Goal: Complete application form

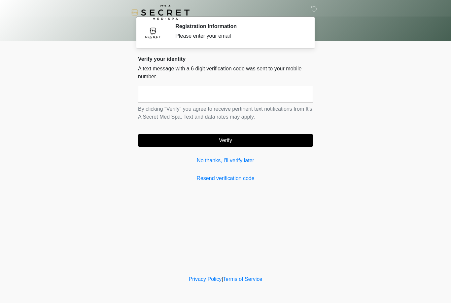
click at [239, 160] on link "No thanks, I'll verify later" at bounding box center [225, 161] width 175 height 8
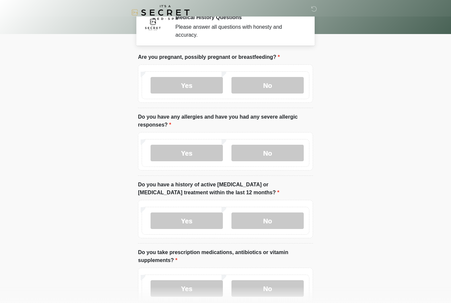
scroll to position [8, 0]
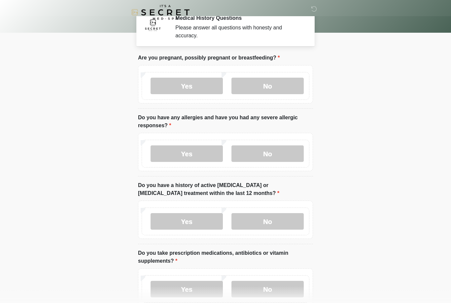
click at [279, 82] on label "No" at bounding box center [268, 86] width 72 height 17
click at [282, 151] on label "No" at bounding box center [268, 153] width 72 height 17
click at [276, 221] on label "No" at bounding box center [268, 221] width 72 height 17
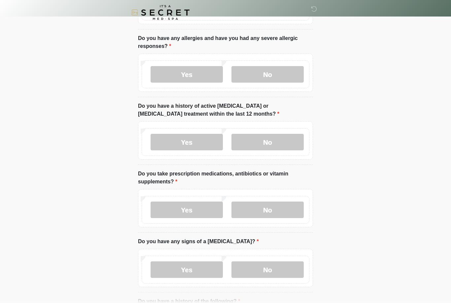
scroll to position [116, 0]
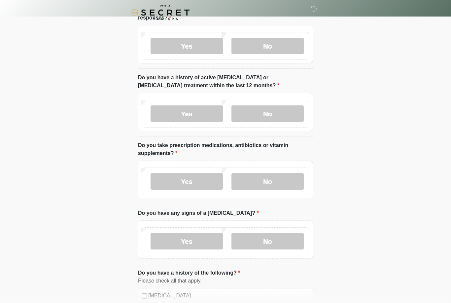
click at [279, 177] on label "No" at bounding box center [268, 181] width 72 height 17
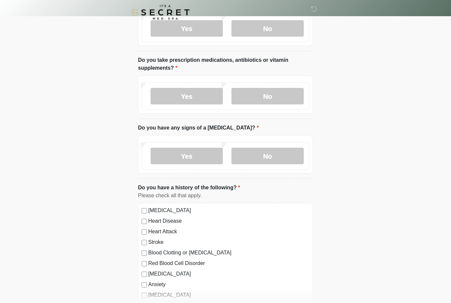
scroll to position [201, 0]
click at [277, 155] on label "No" at bounding box center [268, 155] width 72 height 17
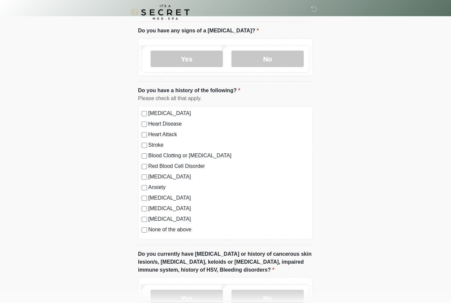
scroll to position [298, 0]
click at [149, 228] on label "None of the above" at bounding box center [228, 230] width 161 height 8
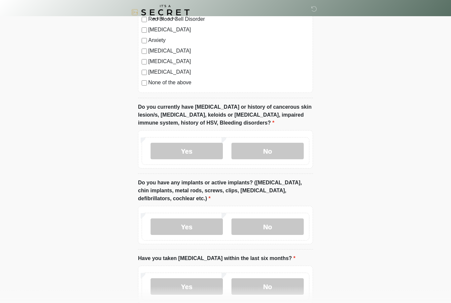
scroll to position [445, 0]
click at [271, 153] on label "No" at bounding box center [268, 151] width 72 height 17
click at [192, 228] on label "Yes" at bounding box center [187, 226] width 72 height 17
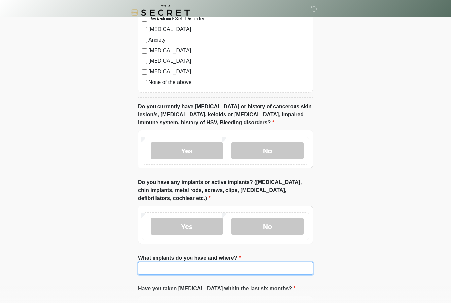
click at [173, 266] on input "What implants do you have and where?" at bounding box center [225, 268] width 175 height 13
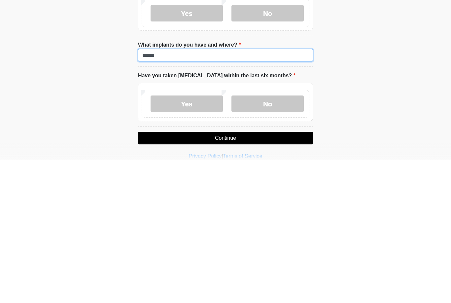
scroll to position [534, 0]
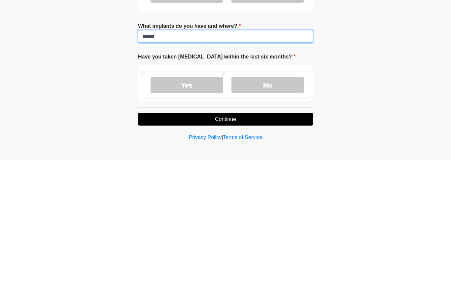
type input "******"
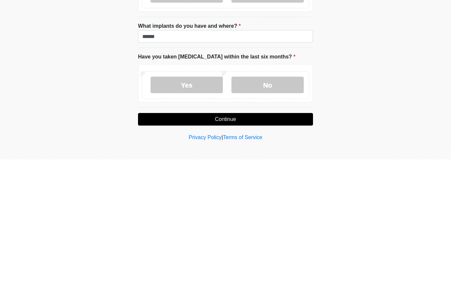
click at [277, 220] on label "No" at bounding box center [268, 228] width 72 height 17
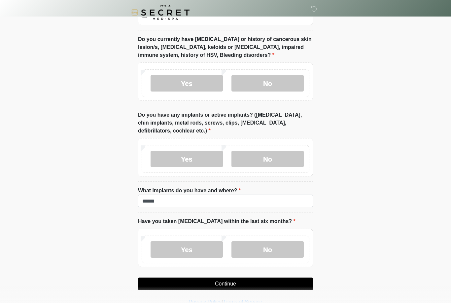
click at [247, 284] on button "Continue" at bounding box center [225, 283] width 175 height 13
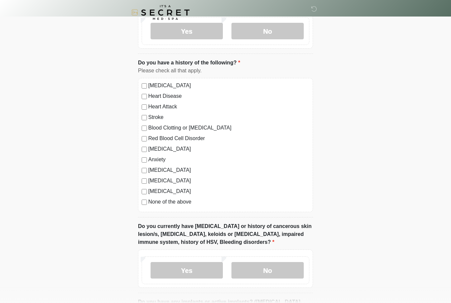
scroll to position [0, 0]
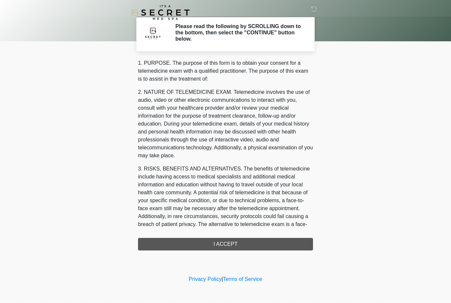
click at [239, 241] on div "1. PURPOSE. The purpose of this form is to obtain your consent for a telemedici…" at bounding box center [225, 154] width 175 height 191
click at [233, 243] on div "1. PURPOSE. The purpose of this form is to obtain your consent for a telemedici…" at bounding box center [225, 154] width 175 height 191
click at [231, 242] on div "1. PURPOSE. The purpose of this form is to obtain your consent for a telemedici…" at bounding box center [225, 154] width 175 height 191
click at [227, 241] on div "1. PURPOSE. The purpose of this form is to obtain your consent for a telemedici…" at bounding box center [225, 154] width 175 height 191
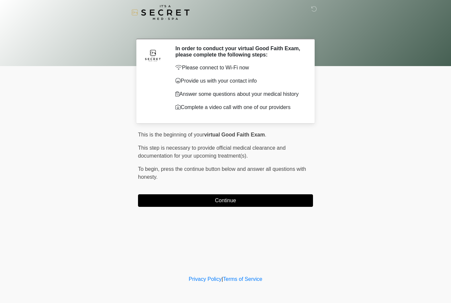
click at [262, 207] on button "Continue" at bounding box center [225, 200] width 175 height 13
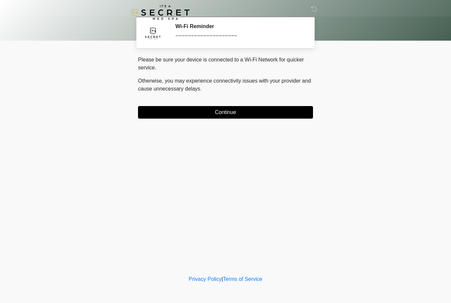
click at [265, 112] on button "Continue" at bounding box center [225, 112] width 175 height 13
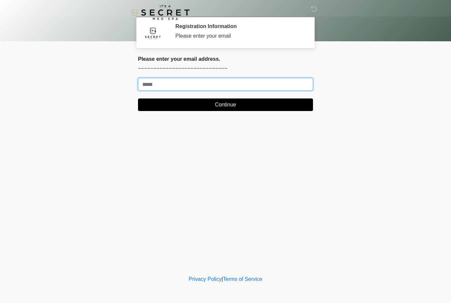
click at [201, 90] on input "Where should we email your treatment plan?" at bounding box center [225, 84] width 175 height 13
type input "**********"
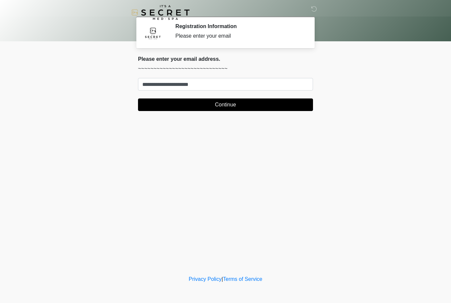
click at [257, 110] on button "Continue" at bounding box center [225, 104] width 175 height 13
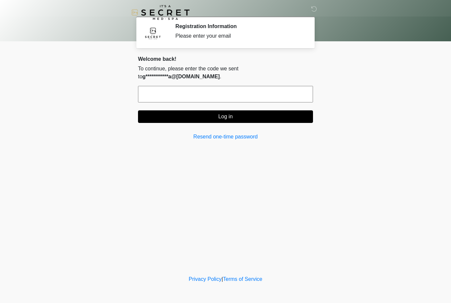
click at [192, 93] on input "text" at bounding box center [225, 94] width 175 height 17
type input "******"
click at [264, 119] on button "Log in" at bounding box center [225, 116] width 175 height 13
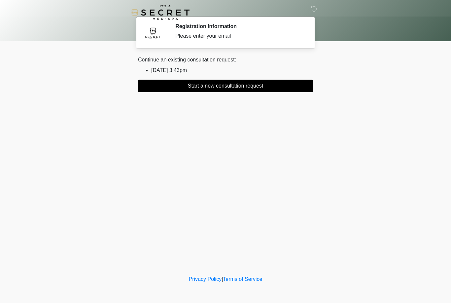
click at [244, 88] on button "Start a new consultation request" at bounding box center [225, 86] width 175 height 13
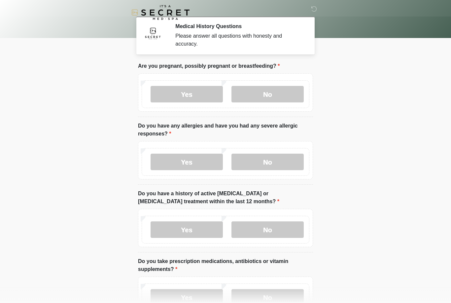
scroll to position [3, 0]
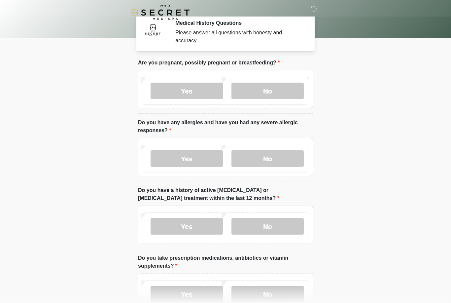
click at [276, 91] on label "No" at bounding box center [268, 91] width 72 height 17
click at [274, 160] on label "No" at bounding box center [268, 158] width 72 height 17
click at [279, 221] on label "No" at bounding box center [268, 226] width 72 height 17
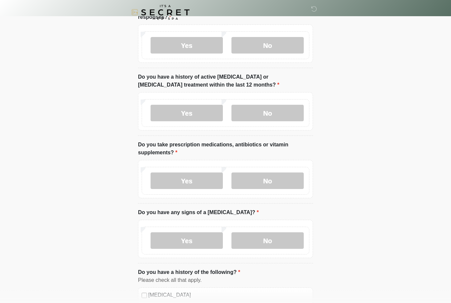
scroll to position [117, 0]
click at [276, 182] on label "No" at bounding box center [268, 180] width 72 height 17
click at [284, 236] on label "No" at bounding box center [268, 240] width 72 height 17
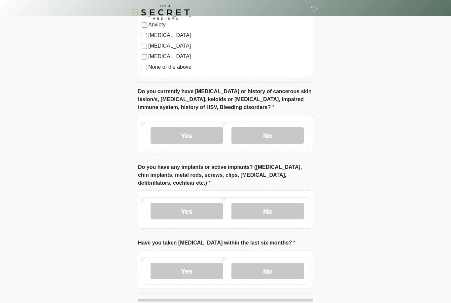
scroll to position [461, 0]
click at [190, 212] on label "Yes" at bounding box center [187, 211] width 72 height 17
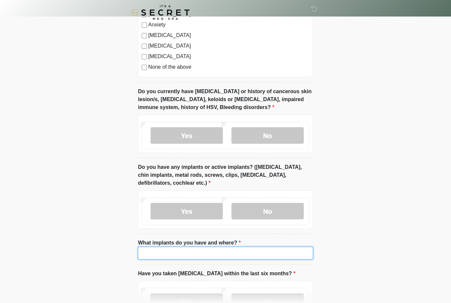
click at [197, 250] on input "What implants do you have and where?" at bounding box center [225, 253] width 175 height 13
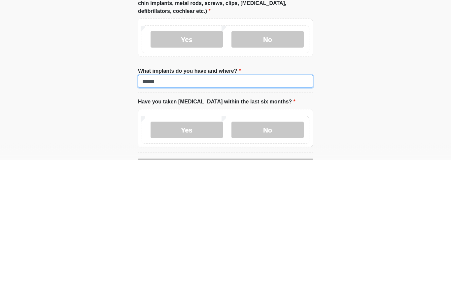
type input "******"
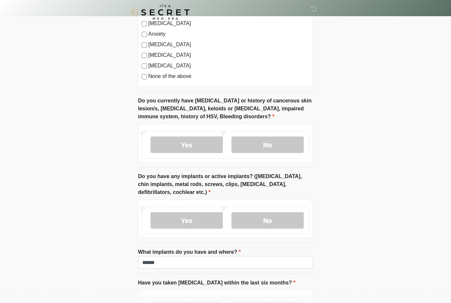
scroll to position [447, 0]
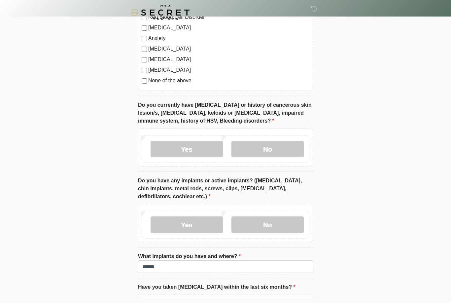
click at [275, 141] on label "No" at bounding box center [268, 149] width 72 height 17
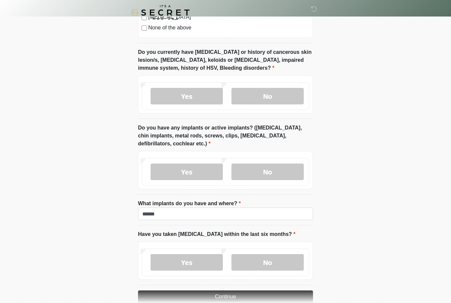
scroll to position [513, 0]
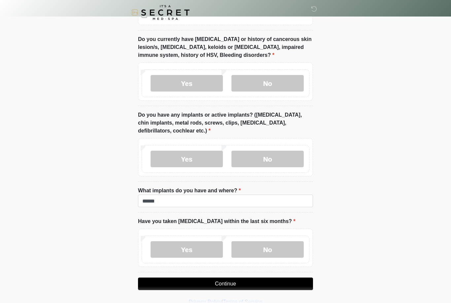
click at [280, 247] on label "No" at bounding box center [268, 249] width 72 height 17
click at [227, 283] on button "Continue" at bounding box center [225, 283] width 175 height 13
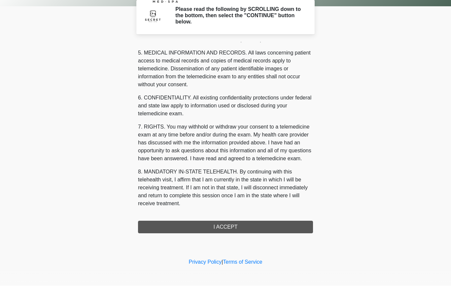
scroll to position [212, 0]
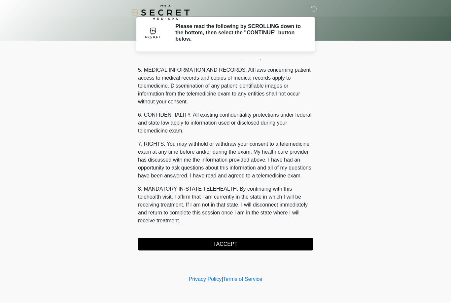
click at [185, 243] on button "I ACCEPT" at bounding box center [225, 244] width 175 height 13
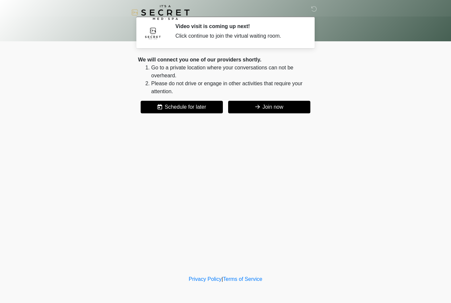
click at [268, 105] on button "Join now" at bounding box center [269, 107] width 82 height 13
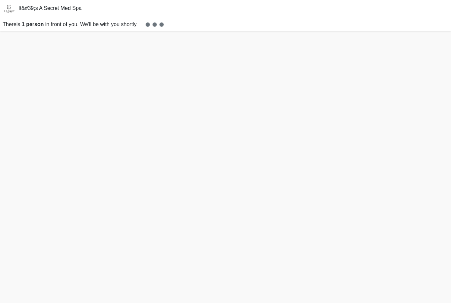
scroll to position [21, 0]
